Goal: Task Accomplishment & Management: Complete application form

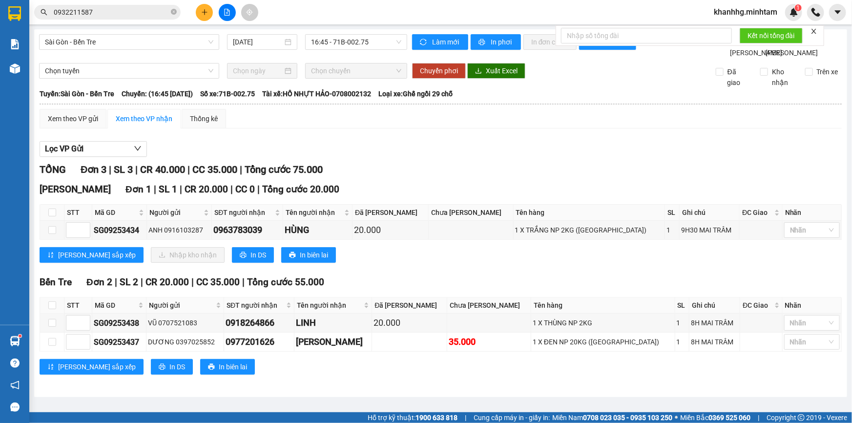
click at [816, 32] on icon "close" at bounding box center [813, 31] width 7 height 7
click at [766, 13] on span "khanhhg.minhtam" at bounding box center [745, 12] width 79 height 12
click at [756, 26] on span "Đăng xuất" at bounding box center [749, 30] width 59 height 11
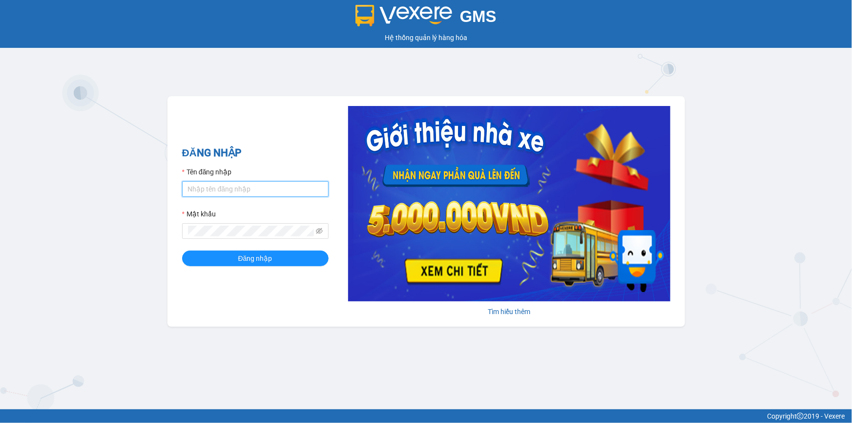
click at [247, 185] on input "Tên đăng nhập" at bounding box center [255, 189] width 146 height 16
click at [182, 250] on button "Đăng nhập" at bounding box center [255, 258] width 146 height 16
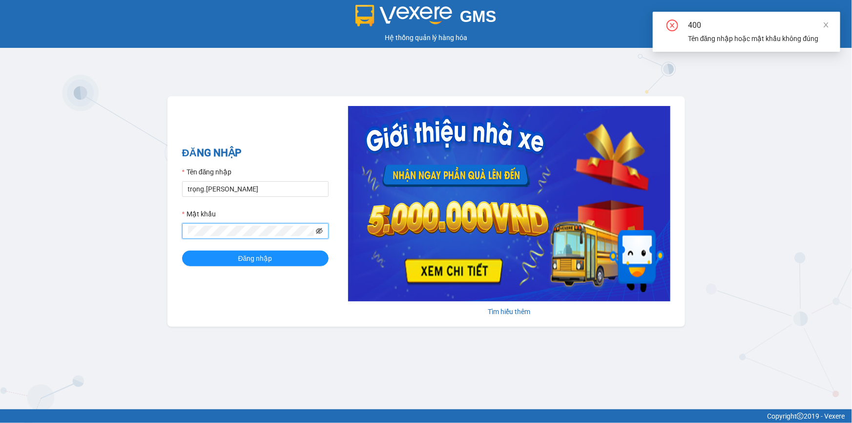
click at [321, 232] on icon "eye-invisible" at bounding box center [319, 230] width 7 height 7
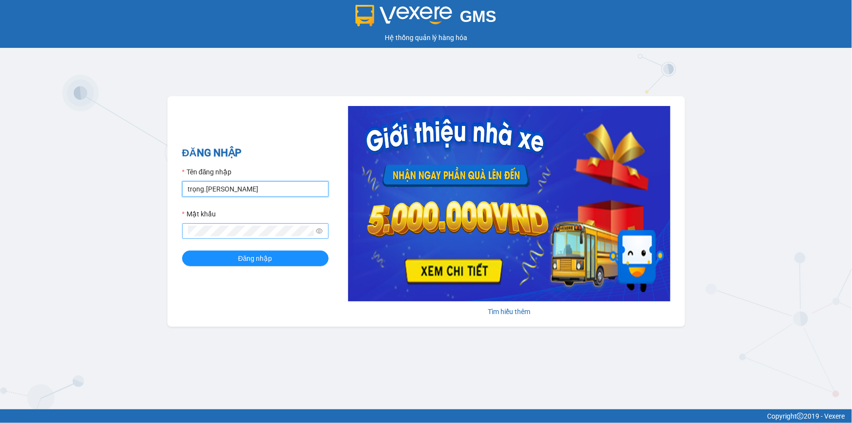
click at [198, 192] on input "trọng.minhtam" at bounding box center [255, 189] width 146 height 16
type input "trong.minhtam"
click at [182, 250] on button "Đăng nhập" at bounding box center [255, 258] width 146 height 16
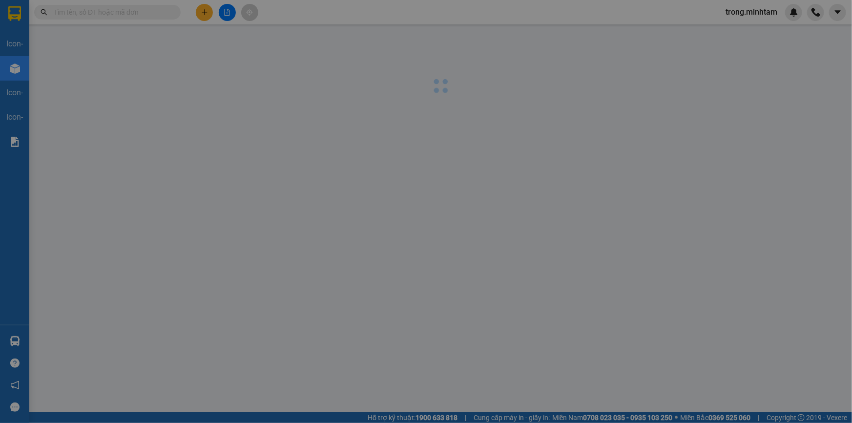
click at [158, 15] on div "Nhà xe đã có thể đặt đơn qua AhaMove và Grab ngay trên phần mềm quản lý hàng ho…" at bounding box center [426, 211] width 852 height 423
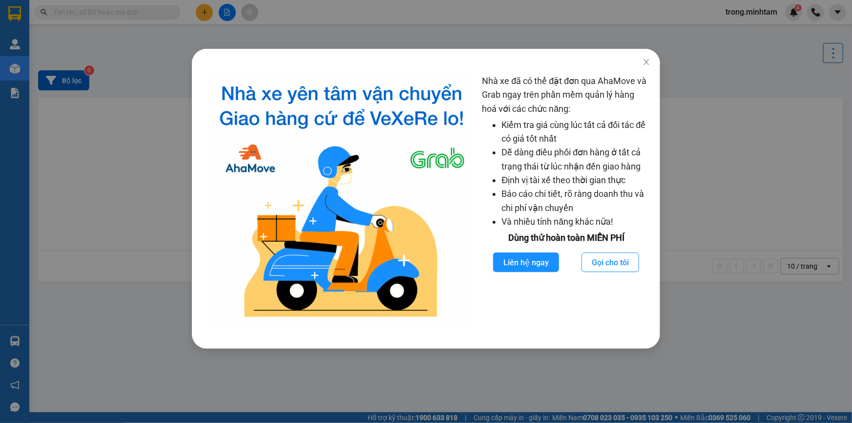
click at [151, 14] on div "Nhà xe đã có thể đặt đơn qua AhaMove và Grab ngay trên phần mềm quản lý hàng ho…" at bounding box center [426, 211] width 852 height 423
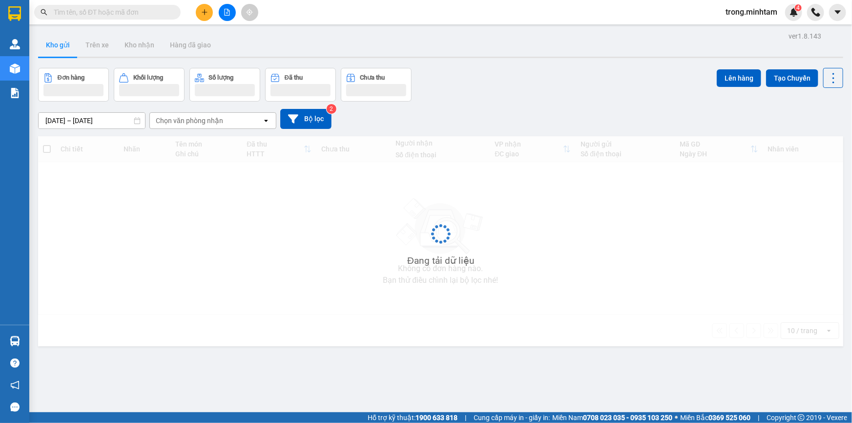
click at [146, 14] on div "Nhà xe đã có thể đặt đơn qua AhaMove và Grab ngay trên phần mềm quản lý hàng ho…" at bounding box center [426, 211] width 852 height 423
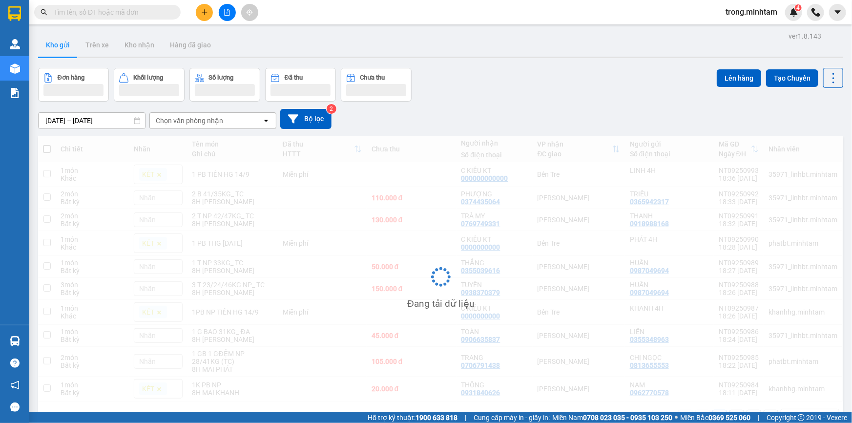
click at [142, 17] on input "text" at bounding box center [111, 12] width 115 height 11
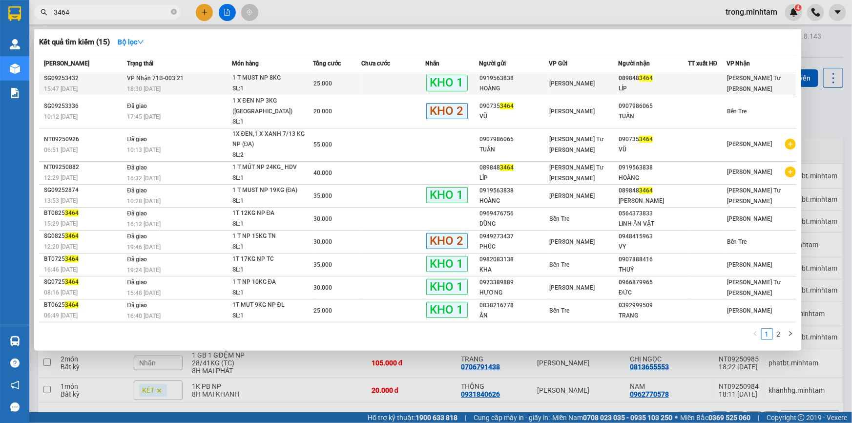
type input "3464"
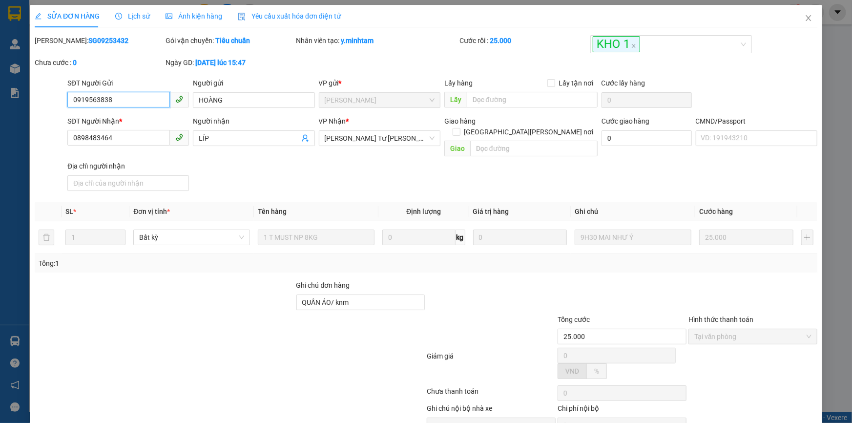
type input "0919563838"
type input "HOÀNG"
type input "0898483464"
type input "LÍP"
type input "QUẦN ÁO/ knm"
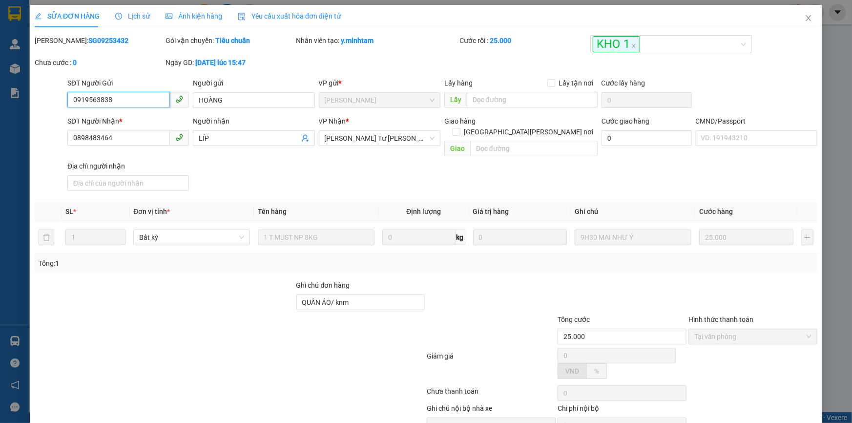
type input "25.000"
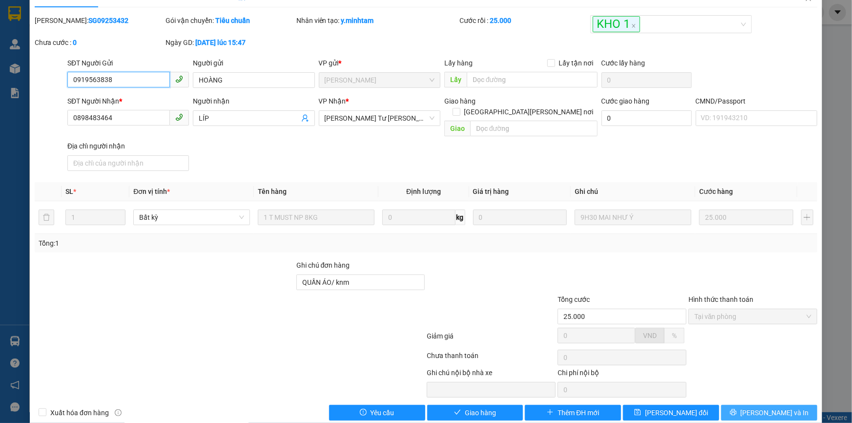
scroll to position [27, 0]
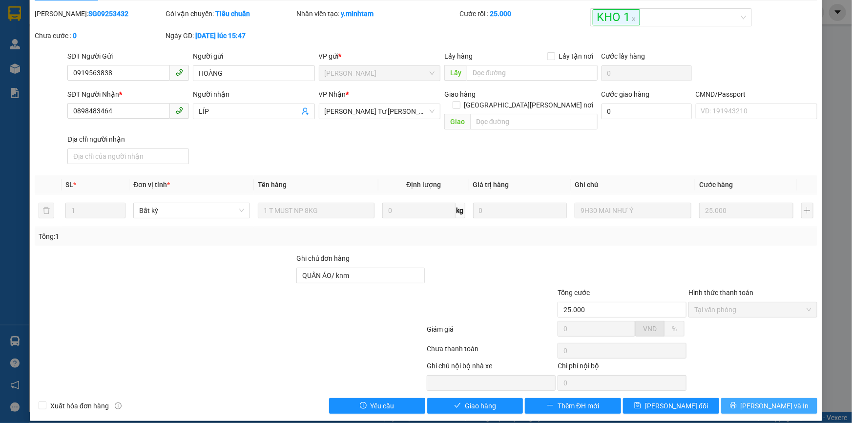
click at [780, 400] on span "[PERSON_NAME] và In" at bounding box center [774, 405] width 68 height 11
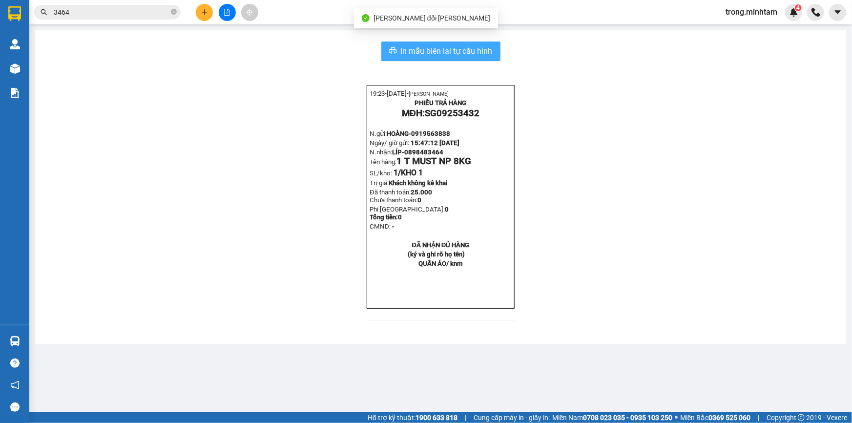
click at [468, 52] on span "In mẫu biên lai tự cấu hình" at bounding box center [447, 51] width 92 height 12
click at [752, 13] on span "trong.minhtam" at bounding box center [750, 12] width 67 height 12
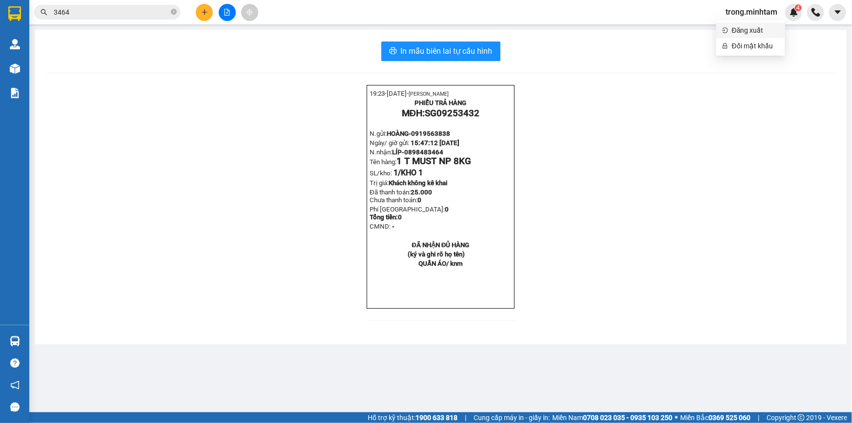
click at [743, 28] on span "Đăng xuất" at bounding box center [755, 30] width 47 height 11
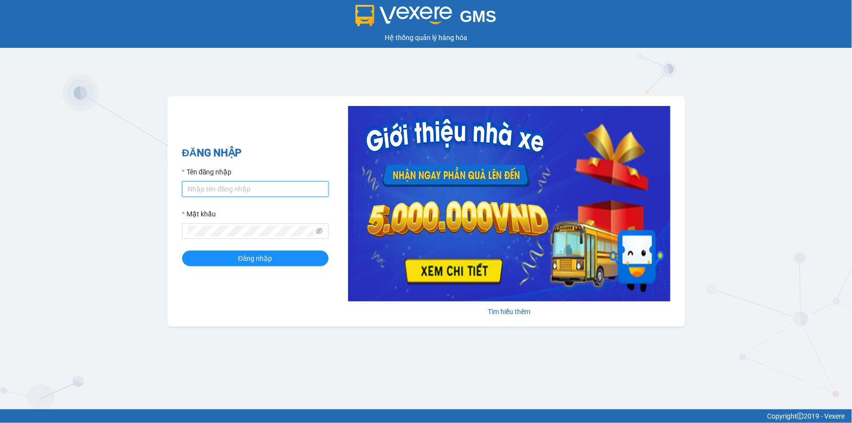
click at [209, 191] on input "Tên đăng nhập" at bounding box center [255, 189] width 146 height 16
type input "trong.minhtam"
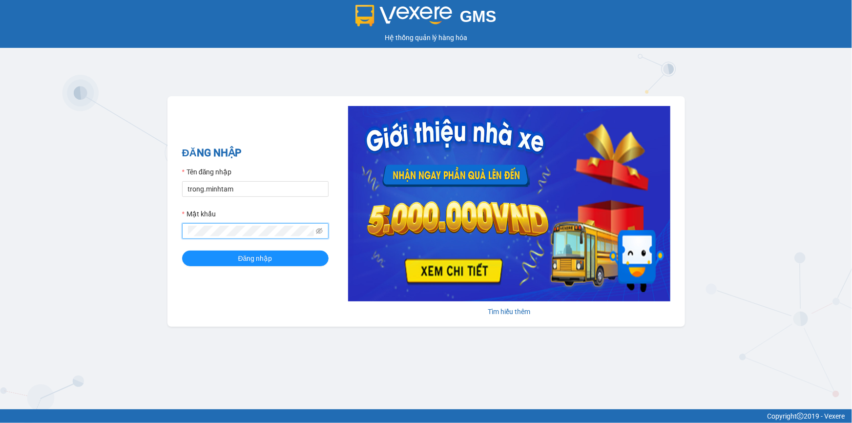
click at [182, 250] on button "Đăng nhập" at bounding box center [255, 258] width 146 height 16
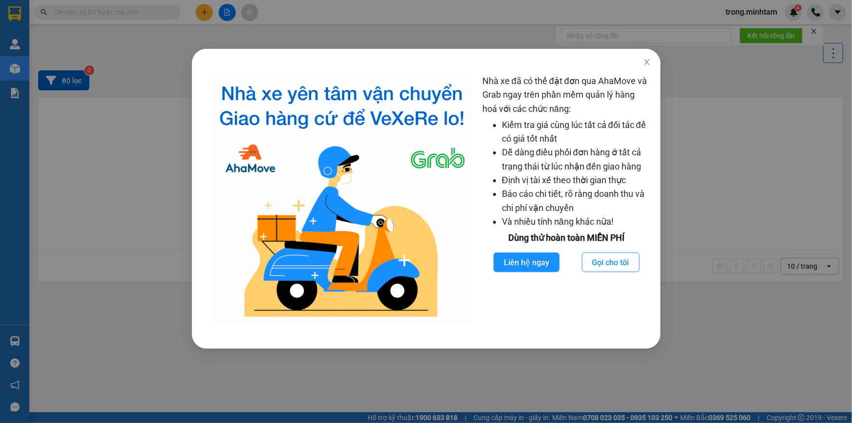
click at [165, 57] on div "Nhà xe đã có thể đặt đơn qua AhaMove và Grab ngay trên phần mềm quản lý hàng ho…" at bounding box center [426, 211] width 852 height 423
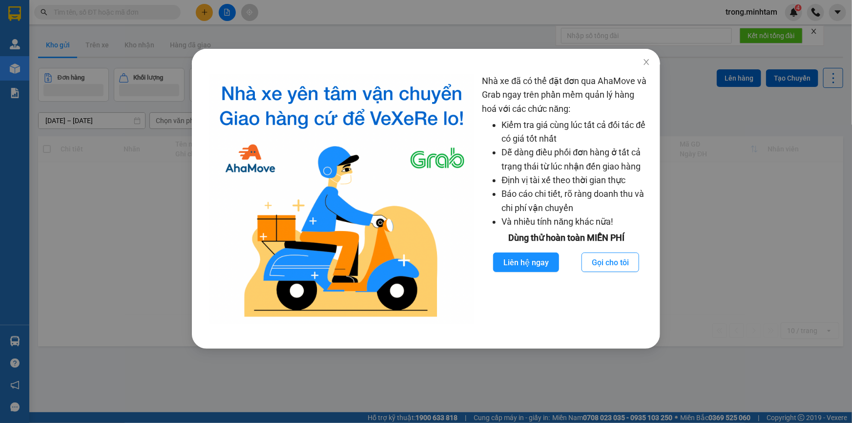
click at [114, 13] on div "Nhà xe đã có thể đặt đơn qua AhaMove và Grab ngay trên phần mềm quản lý hàng ho…" at bounding box center [426, 211] width 852 height 423
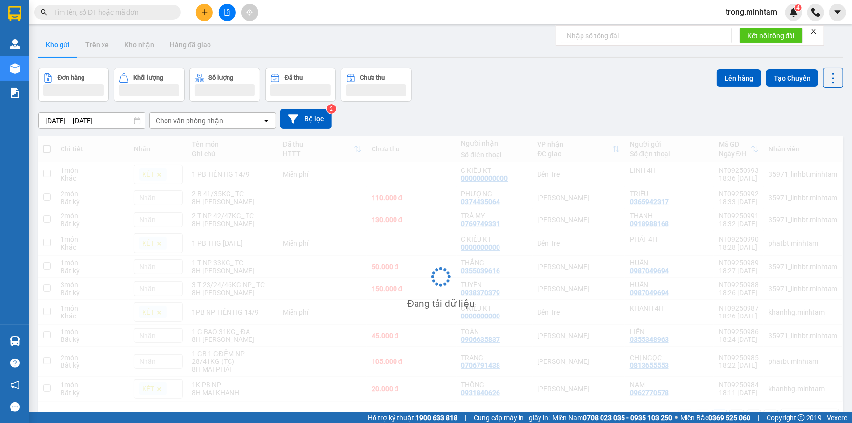
click at [114, 13] on input "text" at bounding box center [111, 12] width 115 height 11
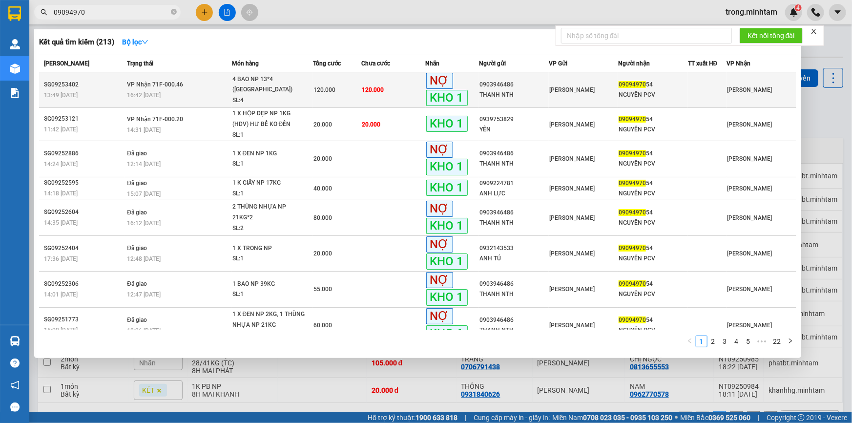
type input "09094970"
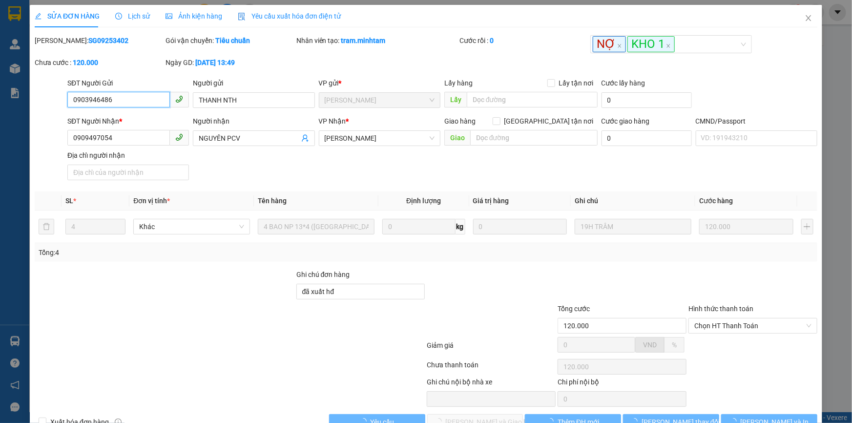
type input "0903946486"
type input "THANH NTH"
type input "0909497054"
type input "NGUYÊN PCV"
type input "đã xuất hđ"
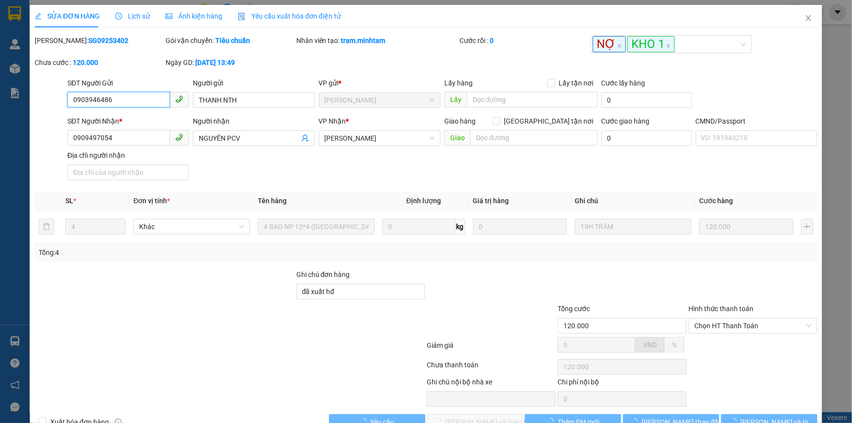
type input "120.000"
click at [90, 39] on b "SG09253402" at bounding box center [108, 41] width 40 height 8
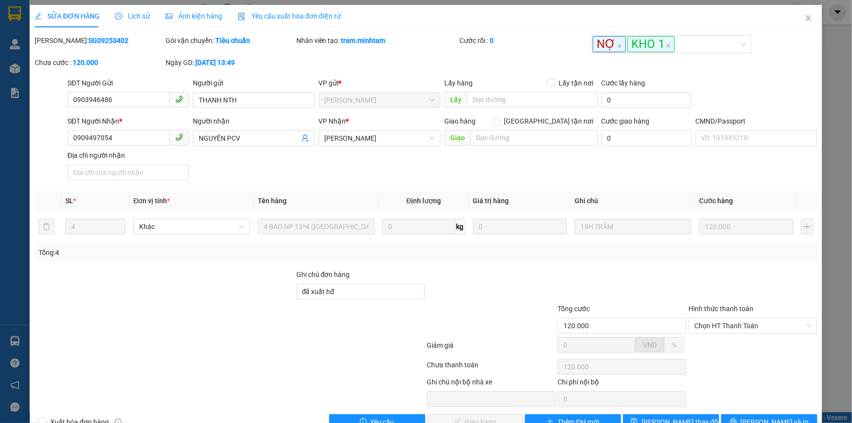
copy b "SG09253402"
click at [803, 14] on span "Close" at bounding box center [808, 18] width 27 height 27
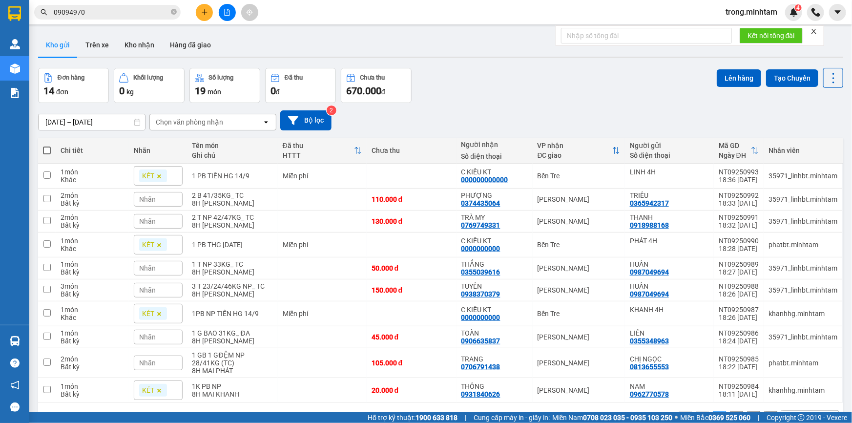
click at [139, 14] on input "09094970" at bounding box center [111, 12] width 115 height 11
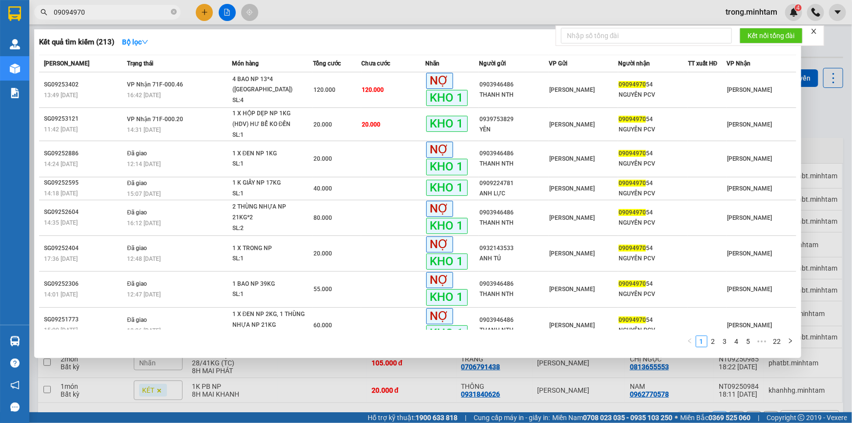
click at [139, 14] on input "09094970" at bounding box center [111, 12] width 115 height 11
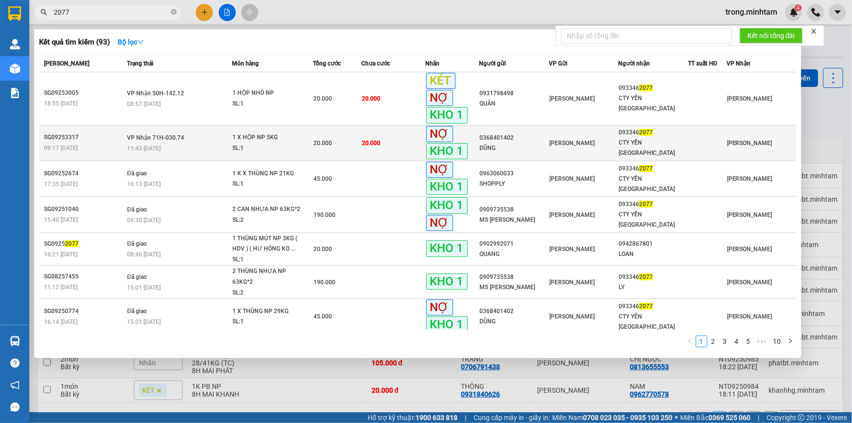
type input "2077"
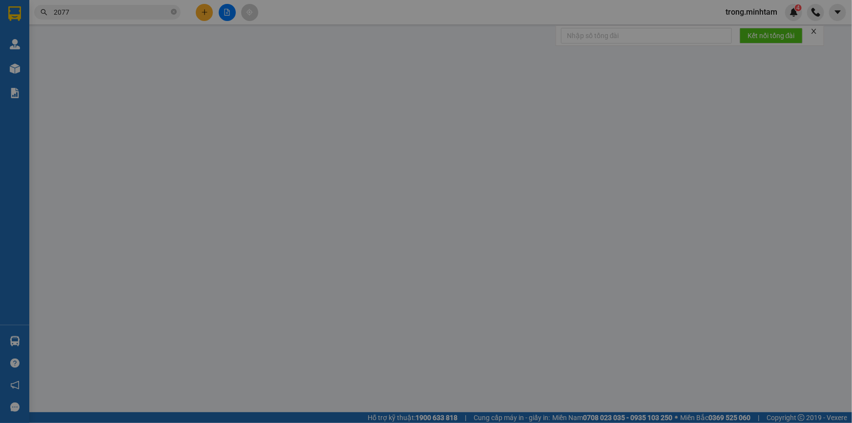
type input "0368401402"
type input "DŨNG"
type input "0933462077"
type input "CTY YẾN [GEOGRAPHIC_DATA]"
type input "KNM/ ĐÃ XUẤT HĐ"
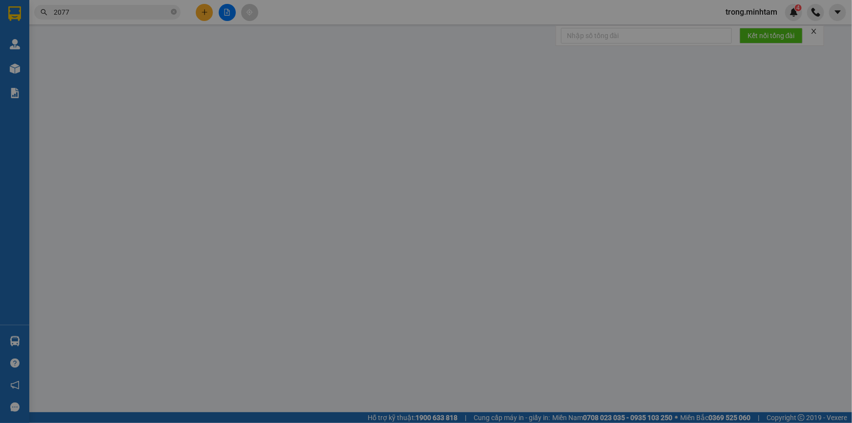
type input "20.000"
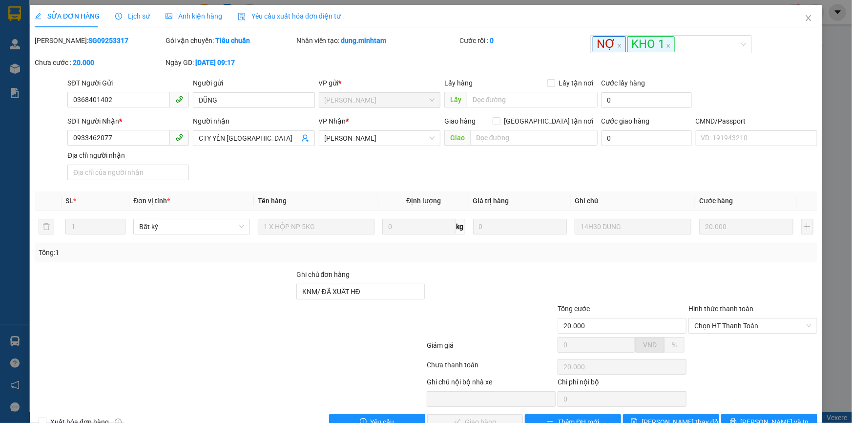
click at [90, 41] on b "SG09253317" at bounding box center [108, 41] width 40 height 8
copy b "SG09253317"
click at [805, 20] on icon "close" at bounding box center [807, 18] width 5 height 6
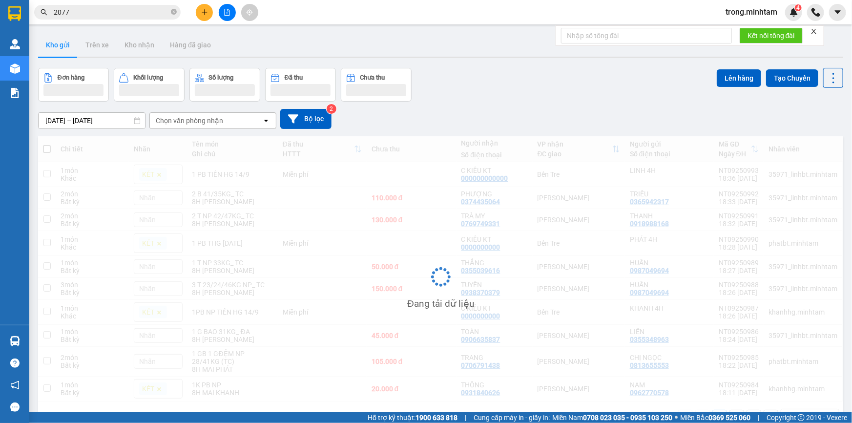
click at [106, 10] on input "2077" at bounding box center [111, 12] width 115 height 11
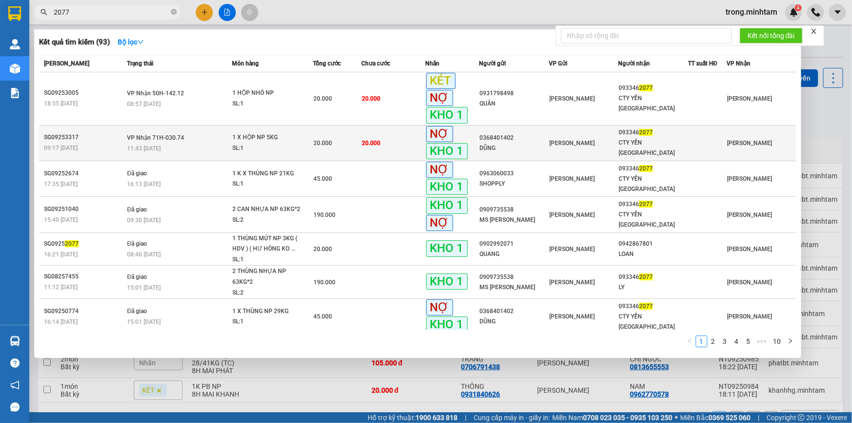
click at [227, 143] on div "11:43 [DATE]" at bounding box center [179, 148] width 104 height 11
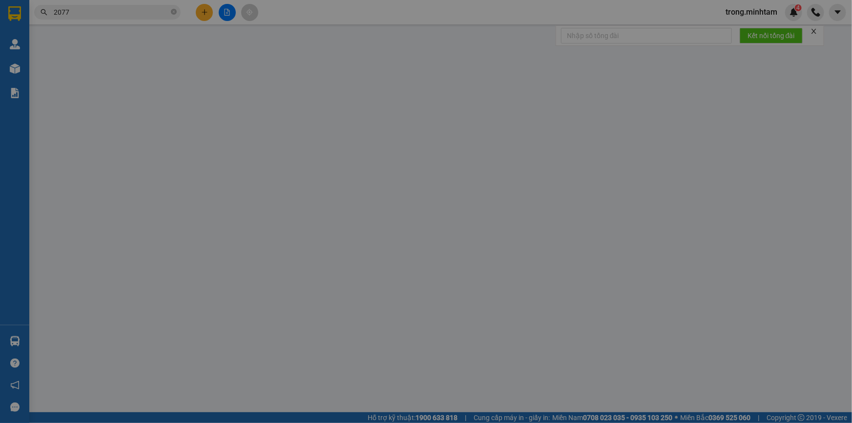
type input "0368401402"
type input "DŨNG"
type input "0933462077"
type input "CTY YẾN [GEOGRAPHIC_DATA]"
type input "KNM/ ĐÃ XUẤT HĐ"
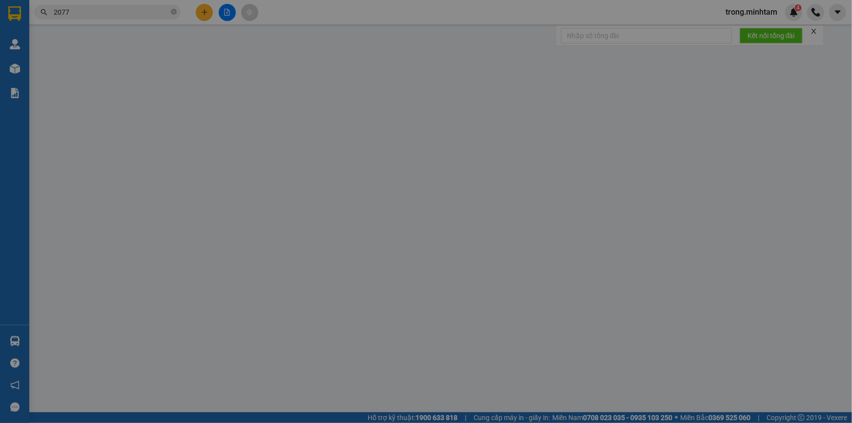
type input "20.000"
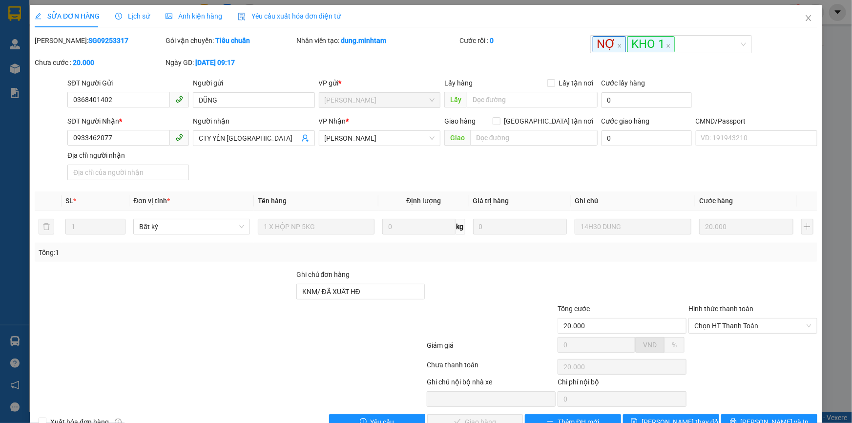
click at [88, 37] on b "SG09253317" at bounding box center [108, 41] width 40 height 8
copy b "SG09253317"
click at [804, 14] on icon "close" at bounding box center [808, 18] width 8 height 8
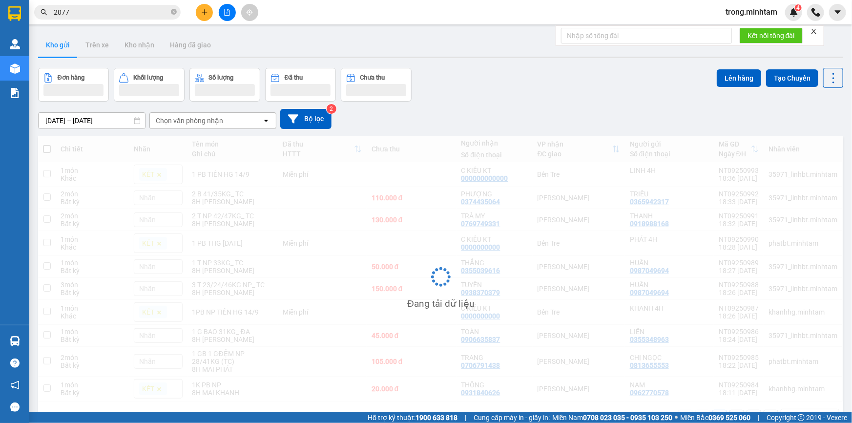
click at [771, 11] on span "trong.minhtam" at bounding box center [750, 12] width 67 height 12
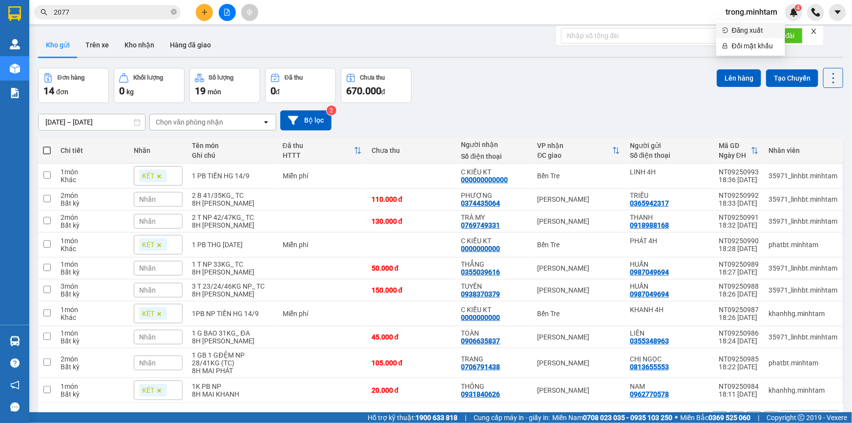
click at [738, 28] on span "Đăng xuất" at bounding box center [755, 30] width 47 height 11
